Goal: Task Accomplishment & Management: Manage account settings

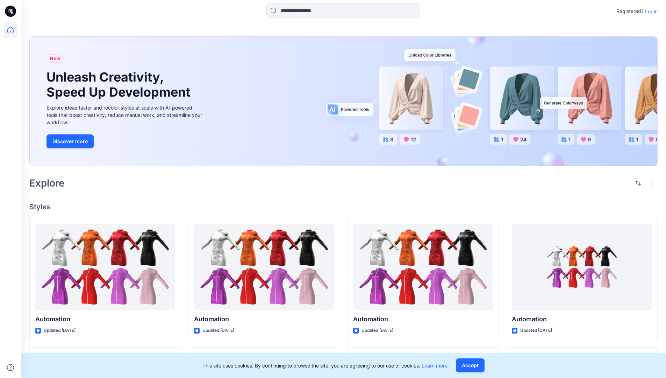
click at [650, 11] on p "Login" at bounding box center [651, 11] width 13 height 7
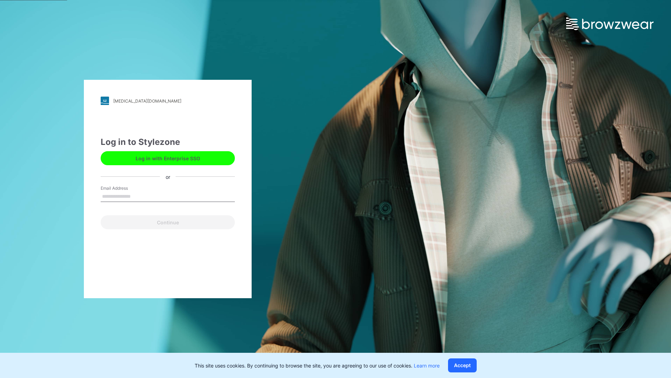
click at [138, 196] on input "Email Address" at bounding box center [168, 196] width 134 height 10
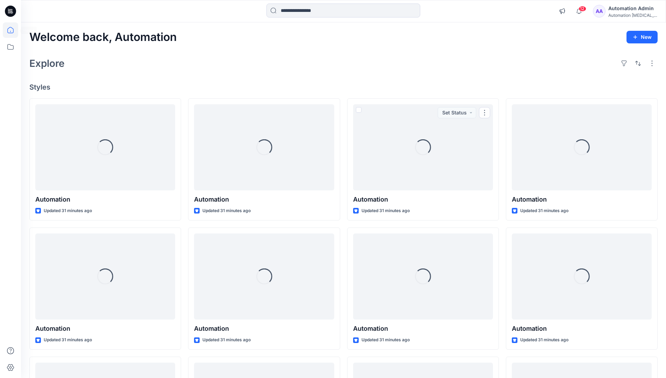
click at [13, 30] on icon at bounding box center [10, 30] width 6 height 6
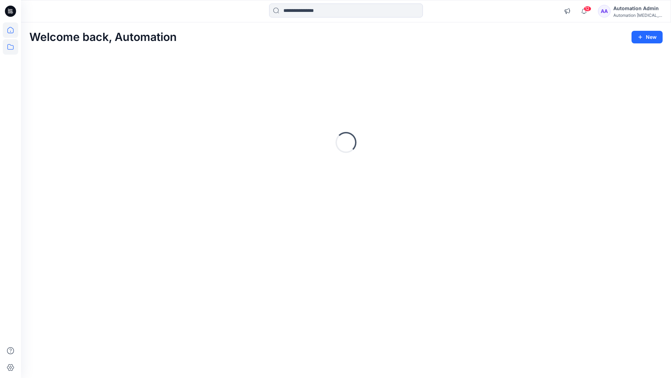
click at [9, 45] on icon at bounding box center [10, 46] width 15 height 15
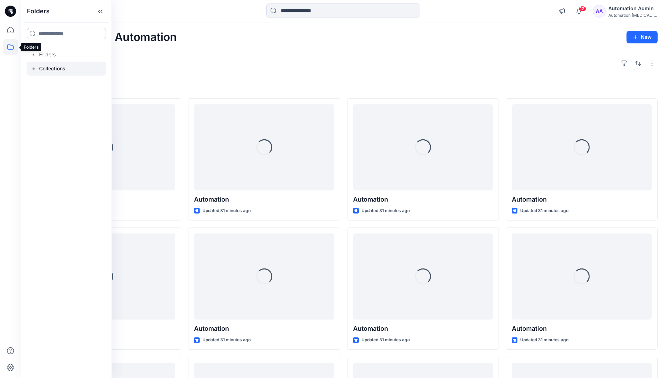
click at [47, 71] on p "Collections" at bounding box center [52, 68] width 26 height 8
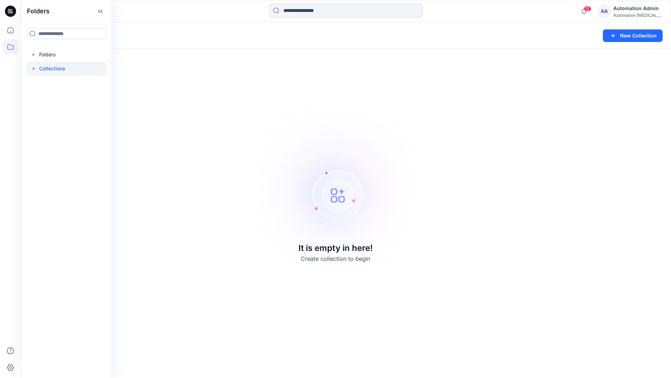
click at [507, 94] on div "Collections New Collection It is empty in here! Create collection to begin" at bounding box center [346, 199] width 650 height 355
click at [633, 34] on button "New Collection" at bounding box center [633, 35] width 60 height 13
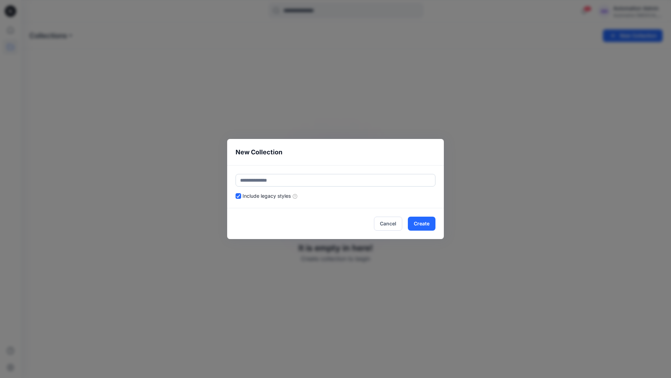
click at [350, 177] on input "text" at bounding box center [336, 180] width 200 height 13
type input "*********"
click at [419, 220] on button "Create" at bounding box center [422, 223] width 28 height 14
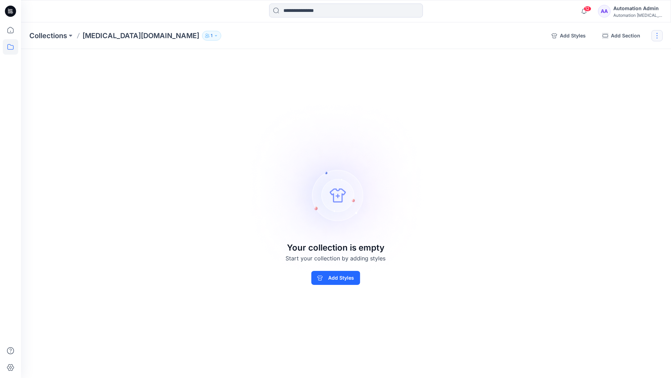
click at [658, 38] on button "button" at bounding box center [657, 35] width 11 height 11
click at [629, 70] on button "Clone Collection" at bounding box center [624, 67] width 76 height 13
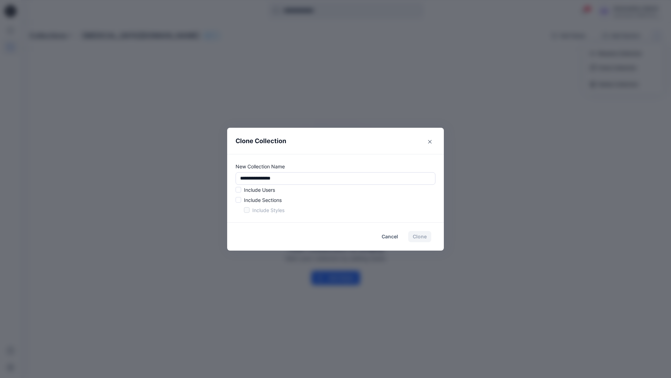
drag, startPoint x: 629, startPoint y: 70, endPoint x: 221, endPoint y: 175, distance: 421.1
click at [221, 175] on div "**********" at bounding box center [335, 189] width 671 height 378
type input "*"
click at [240, 191] on span at bounding box center [239, 190] width 6 height 6
click at [238, 201] on span at bounding box center [239, 200] width 6 height 6
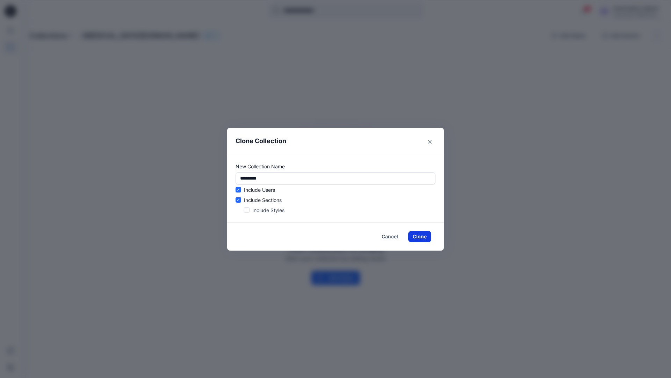
click at [418, 237] on button "Clone" at bounding box center [419, 236] width 23 height 11
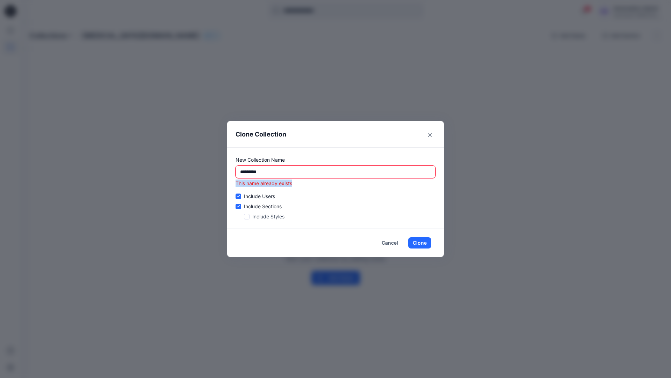
drag, startPoint x: 418, startPoint y: 237, endPoint x: 236, endPoint y: 185, distance: 188.9
click at [236, 185] on p "This name already exists" at bounding box center [336, 182] width 200 height 7
click at [297, 172] on input "*********" at bounding box center [336, 171] width 200 height 13
type input "*"
type input "**********"
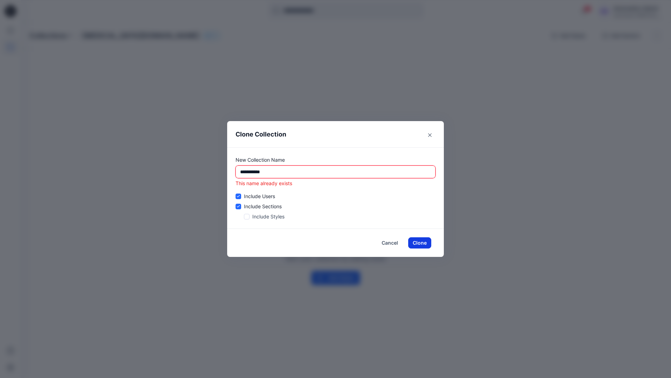
click at [423, 243] on button "Clone" at bounding box center [419, 242] width 23 height 11
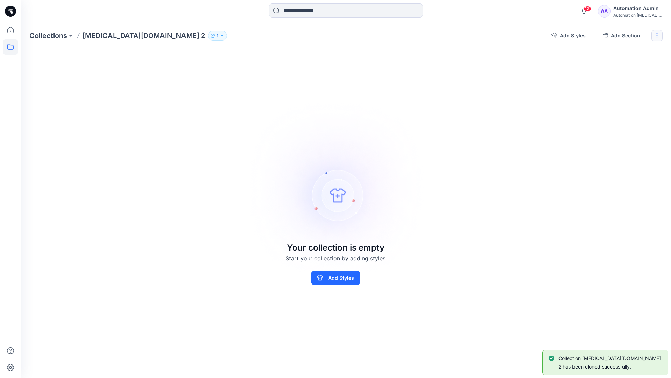
click at [659, 36] on button "button" at bounding box center [657, 35] width 11 height 11
click at [630, 84] on button "Delete Collection" at bounding box center [624, 84] width 76 height 13
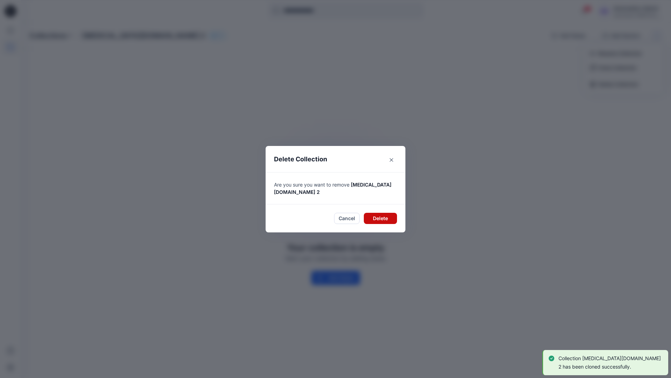
click at [386, 215] on button "Delete" at bounding box center [380, 218] width 33 height 11
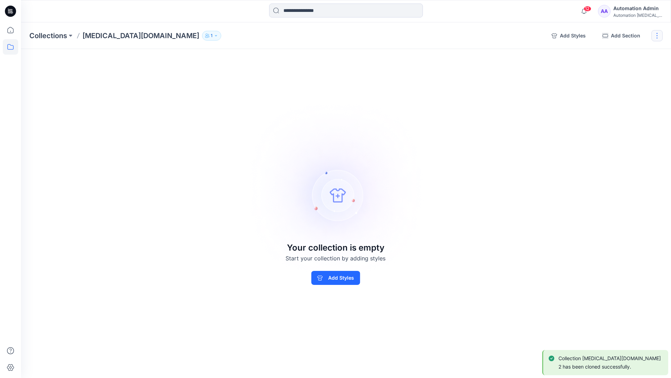
click at [660, 35] on button "button" at bounding box center [657, 35] width 11 height 11
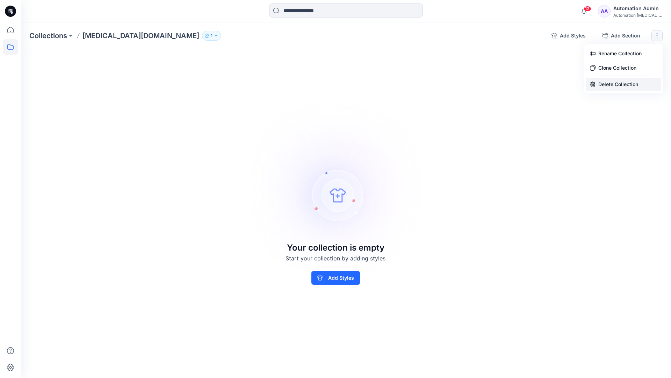
click at [617, 85] on button "Delete Collection" at bounding box center [624, 84] width 76 height 13
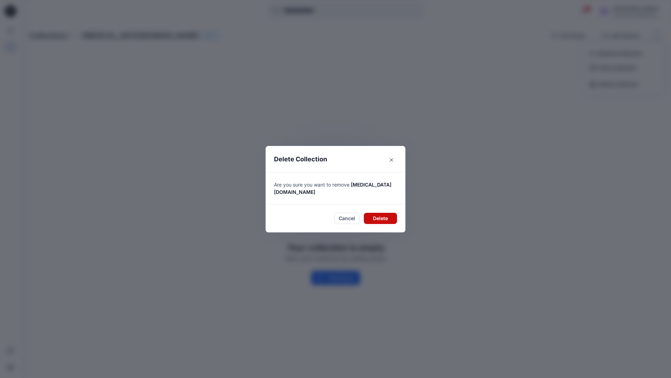
click at [379, 213] on button "Delete" at bounding box center [380, 218] width 33 height 11
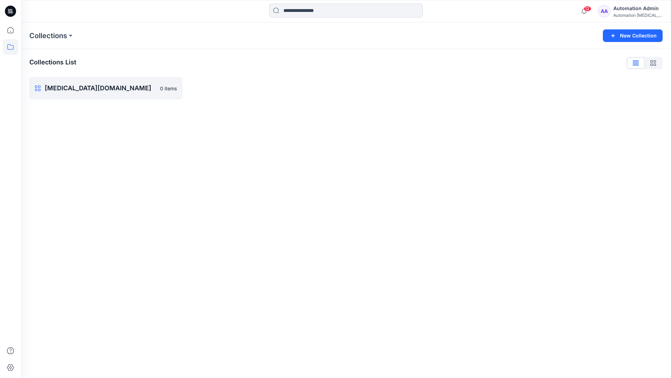
click at [631, 8] on div "Automation Admin" at bounding box center [638, 8] width 49 height 8
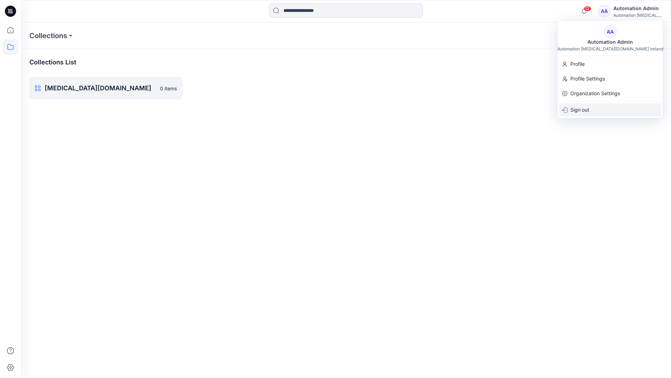
click at [590, 107] on div "Sign out" at bounding box center [610, 109] width 102 height 13
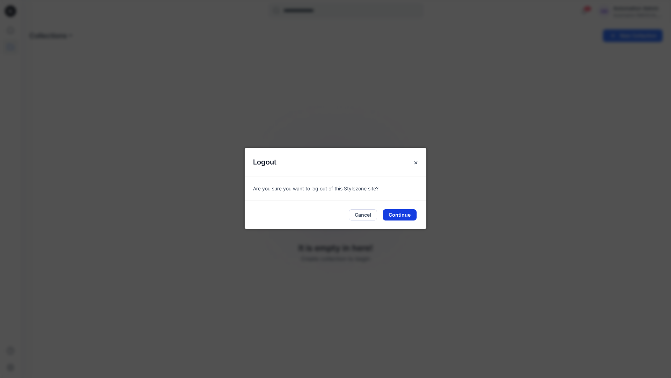
click at [410, 212] on button "Continue" at bounding box center [400, 214] width 34 height 11
